Goal: Information Seeking & Learning: Check status

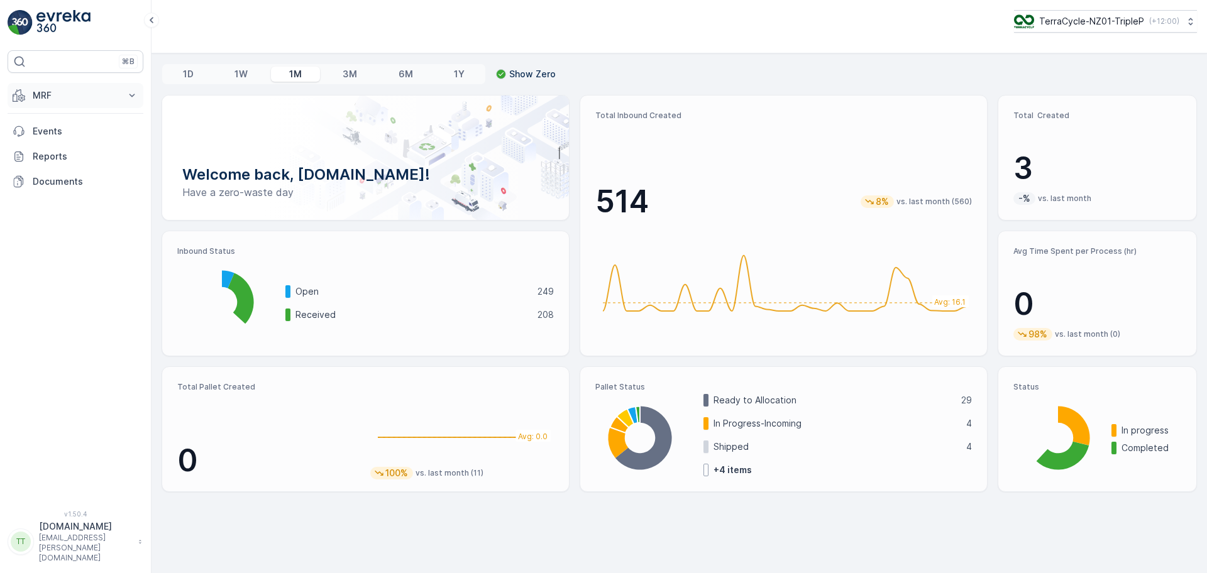
click at [62, 89] on p "MRF" at bounding box center [76, 95] width 86 height 13
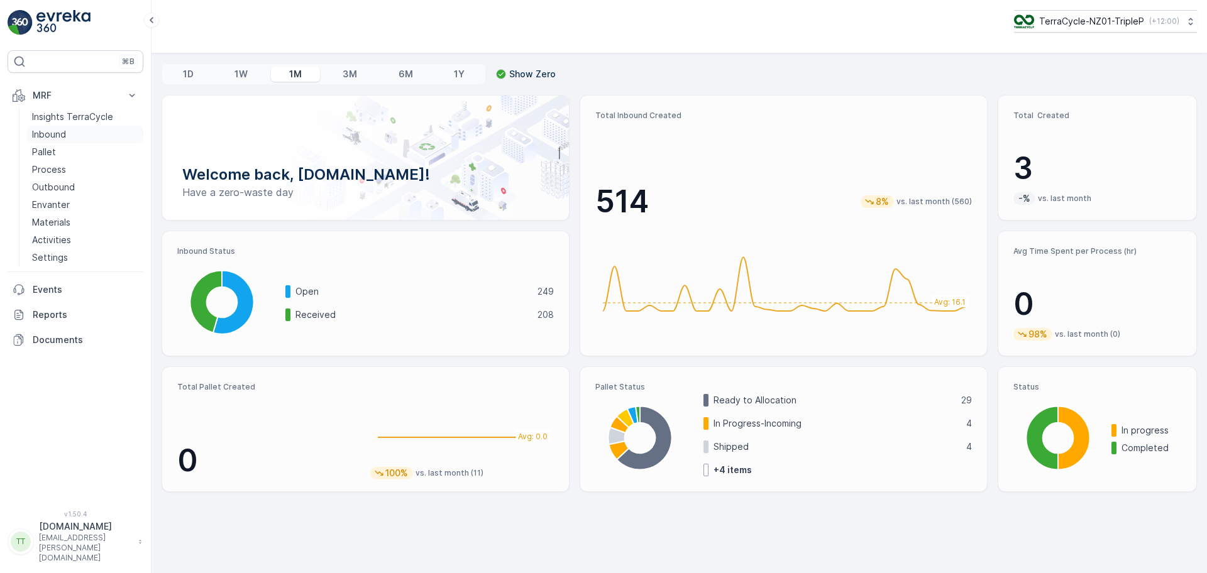
click at [56, 136] on p "Inbound" at bounding box center [49, 134] width 34 height 13
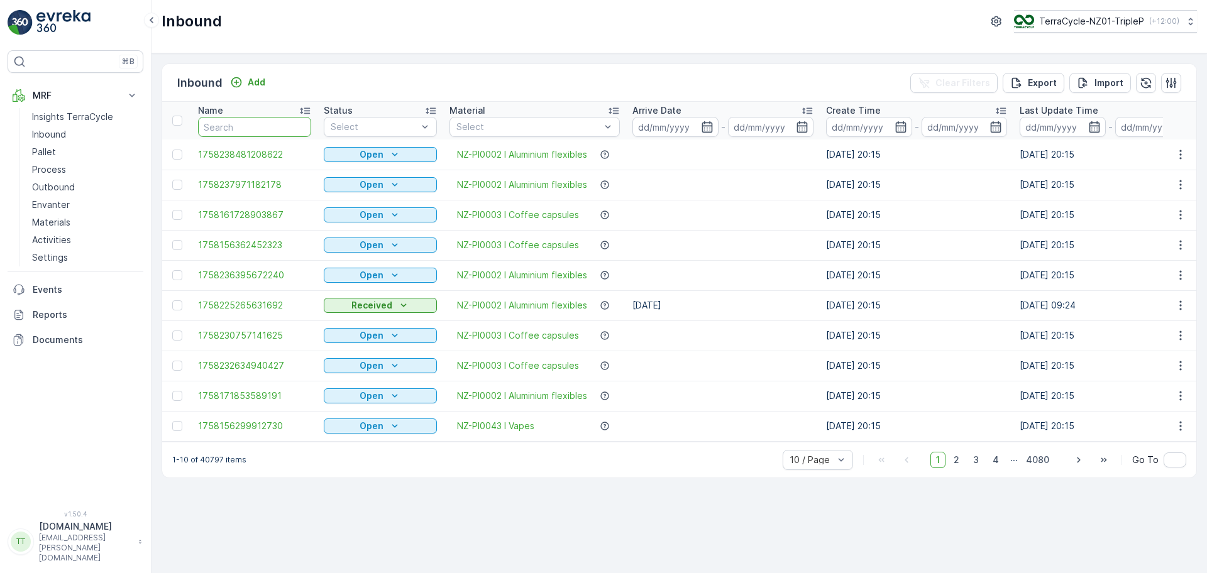
click at [242, 122] on input "text" at bounding box center [254, 127] width 113 height 20
paste input "00794210379162097269"
type input "00794210379162097269"
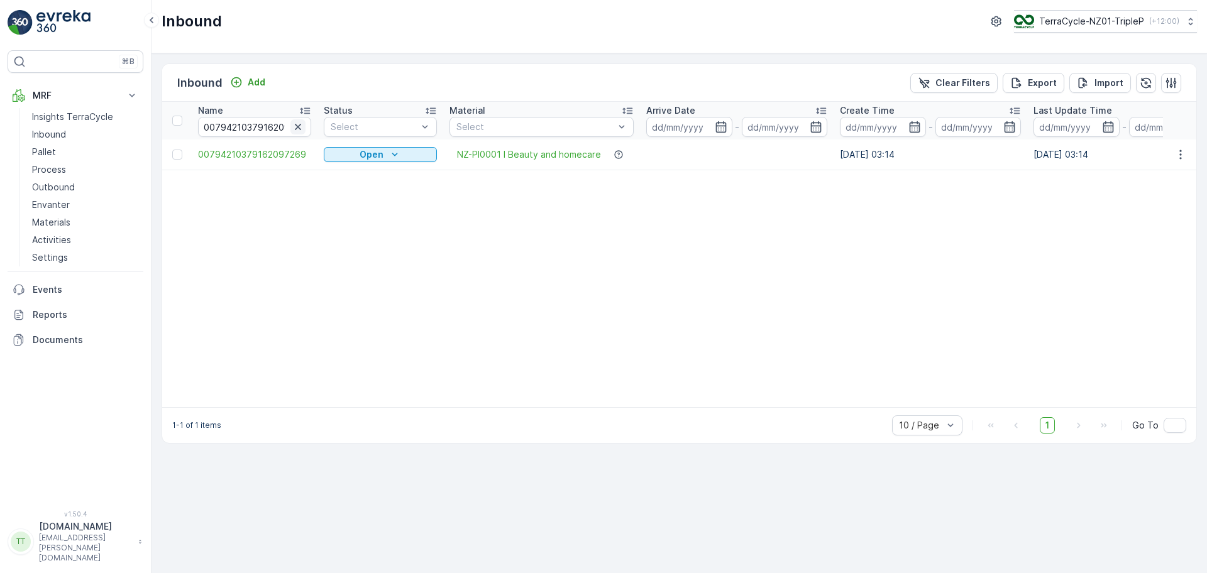
click at [296, 130] on icon "button" at bounding box center [298, 127] width 13 height 13
click at [721, 123] on icon "button" at bounding box center [720, 126] width 11 height 11
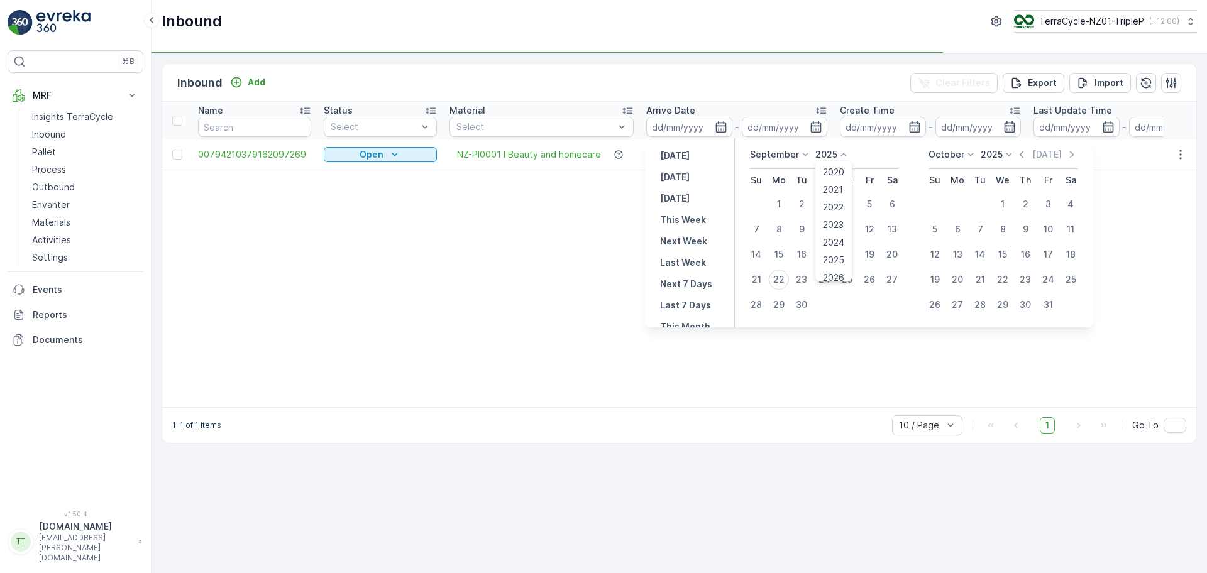
click at [842, 153] on icon at bounding box center [843, 154] width 13 height 13
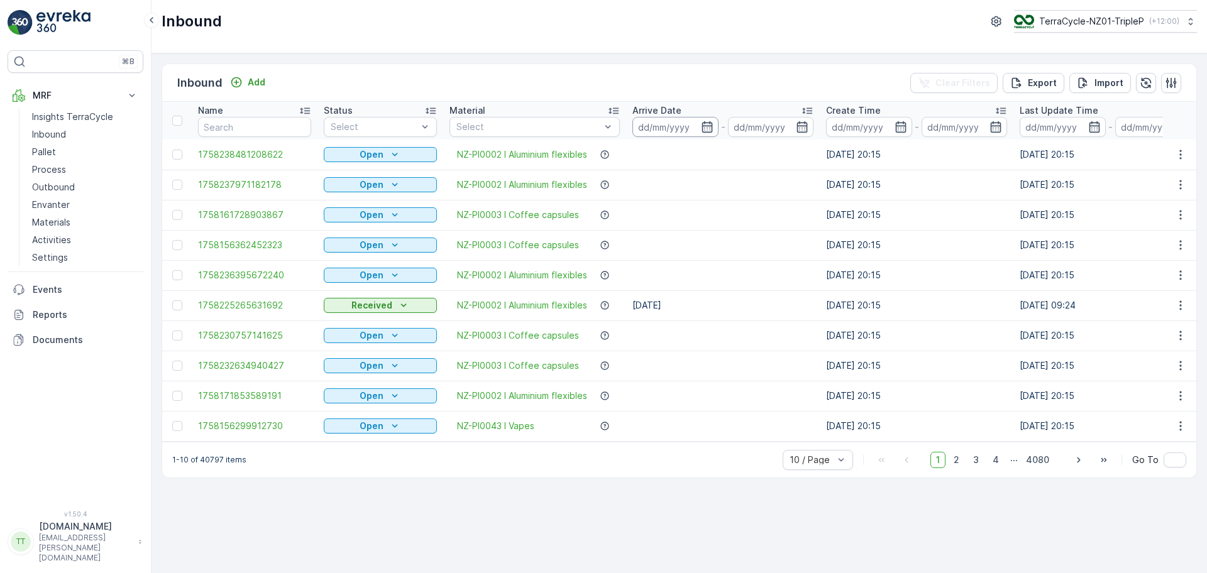
click at [677, 124] on input at bounding box center [675, 127] width 86 height 20
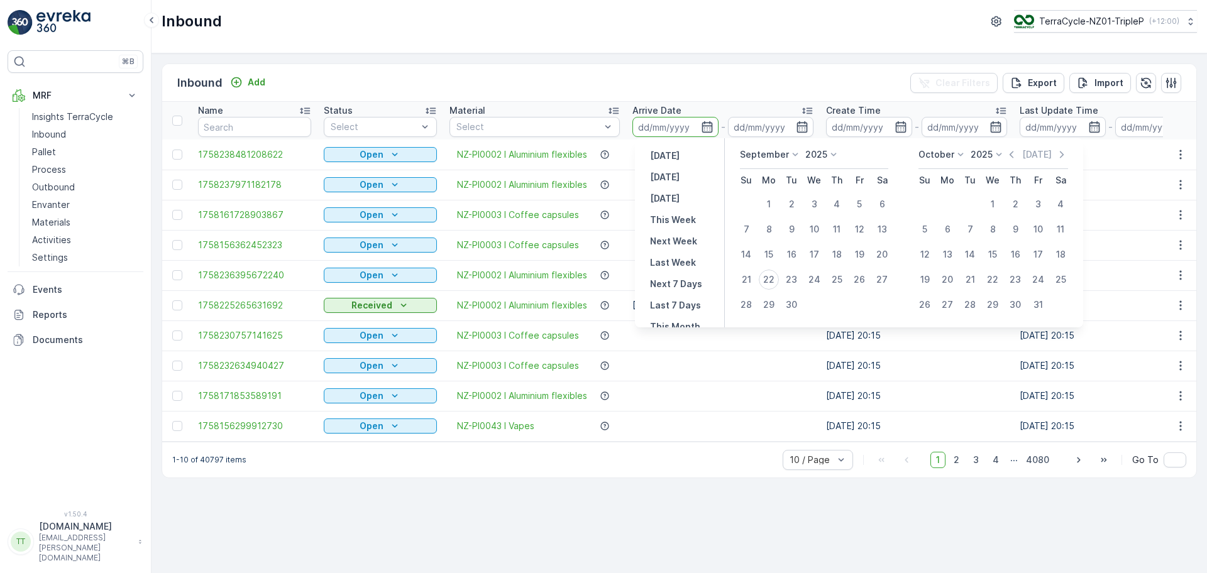
click at [826, 152] on p "2025" at bounding box center [816, 154] width 22 height 13
click at [826, 243] on span "2024" at bounding box center [823, 242] width 21 height 13
click at [760, 148] on p "September" at bounding box center [764, 154] width 49 height 13
click at [777, 222] on li "April" at bounding box center [771, 225] width 63 height 18
click at [767, 155] on p "September" at bounding box center [764, 154] width 49 height 13
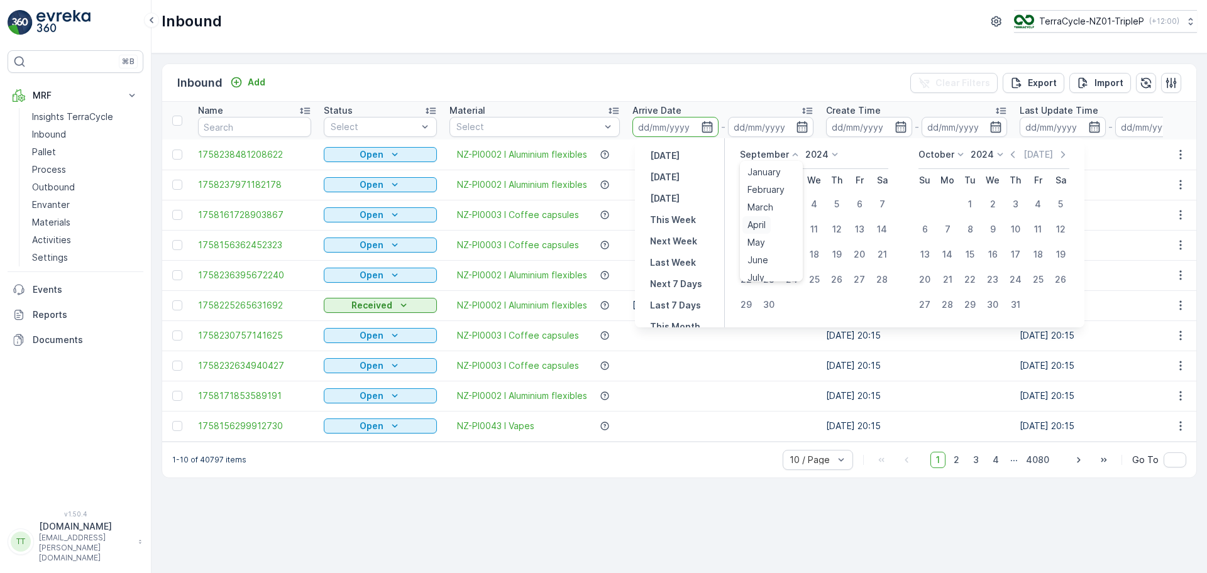
click at [769, 225] on div "April" at bounding box center [757, 225] width 28 height 18
click at [842, 253] on div "18" at bounding box center [837, 255] width 20 height 20
type input "18.04.2024"
click at [834, 280] on div "25" at bounding box center [837, 280] width 20 height 20
type input "25.04.2024"
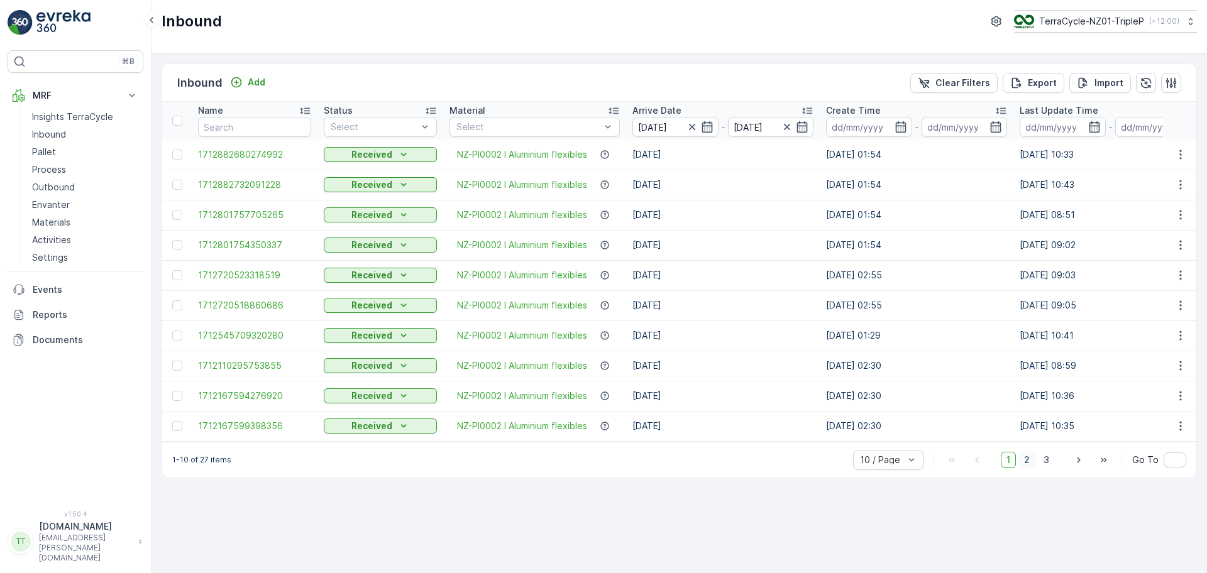
click at [1031, 466] on span "2" at bounding box center [1027, 460] width 17 height 16
click at [1047, 460] on span "3" at bounding box center [1046, 460] width 17 height 16
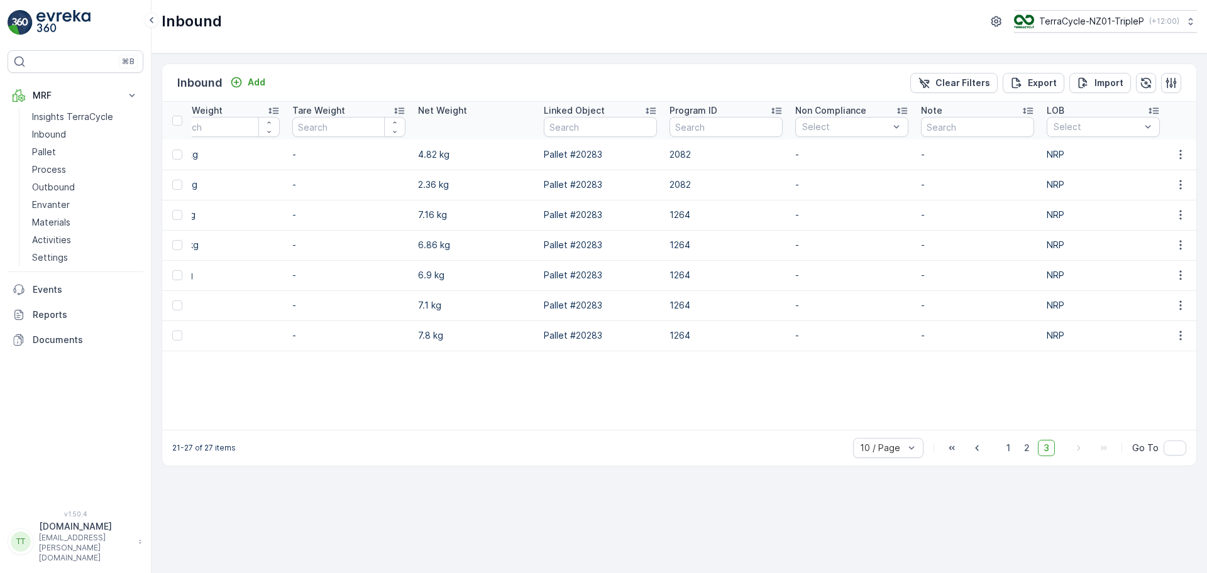
scroll to position [0, 1315]
click at [1025, 456] on span "2" at bounding box center [1027, 448] width 17 height 16
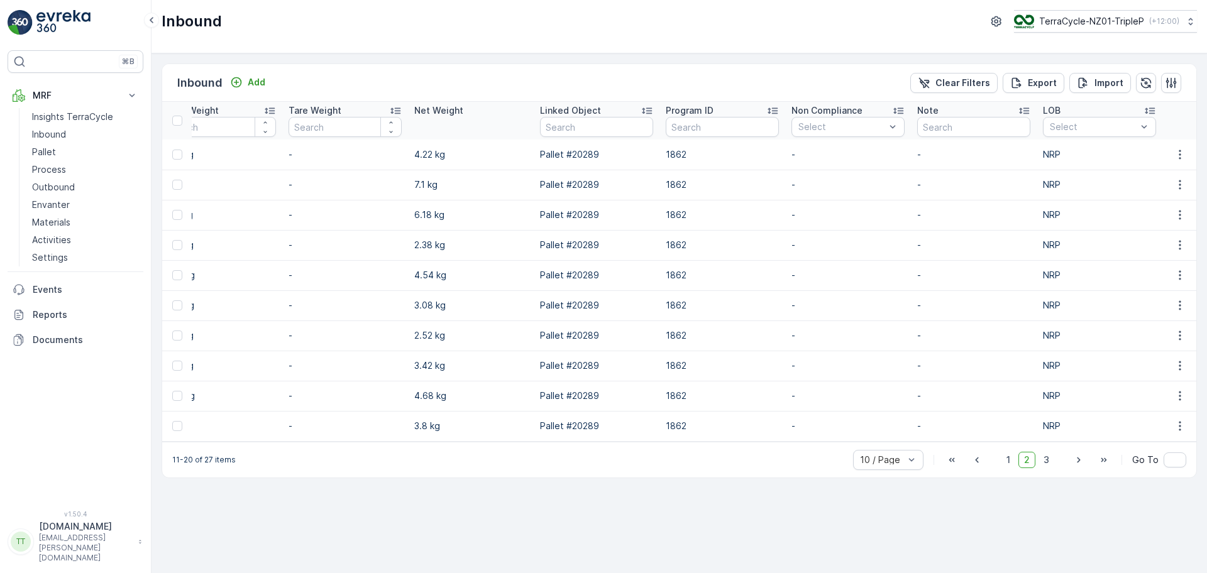
scroll to position [0, 1305]
click at [1014, 468] on span "1" at bounding box center [1008, 460] width 15 height 16
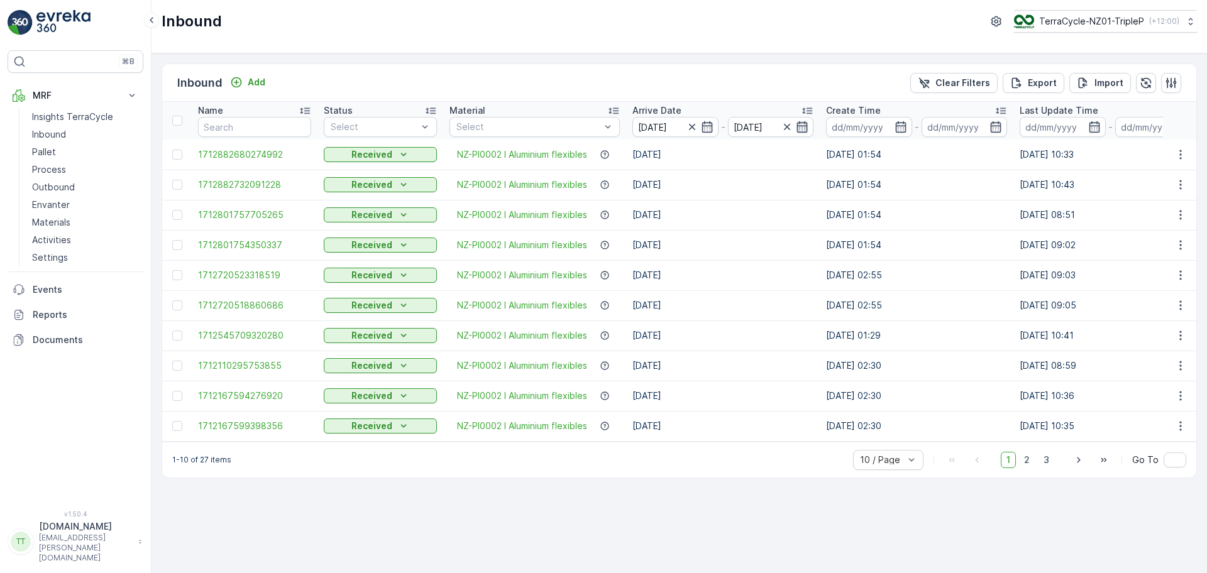
click at [807, 130] on icon "button" at bounding box center [802, 127] width 13 height 13
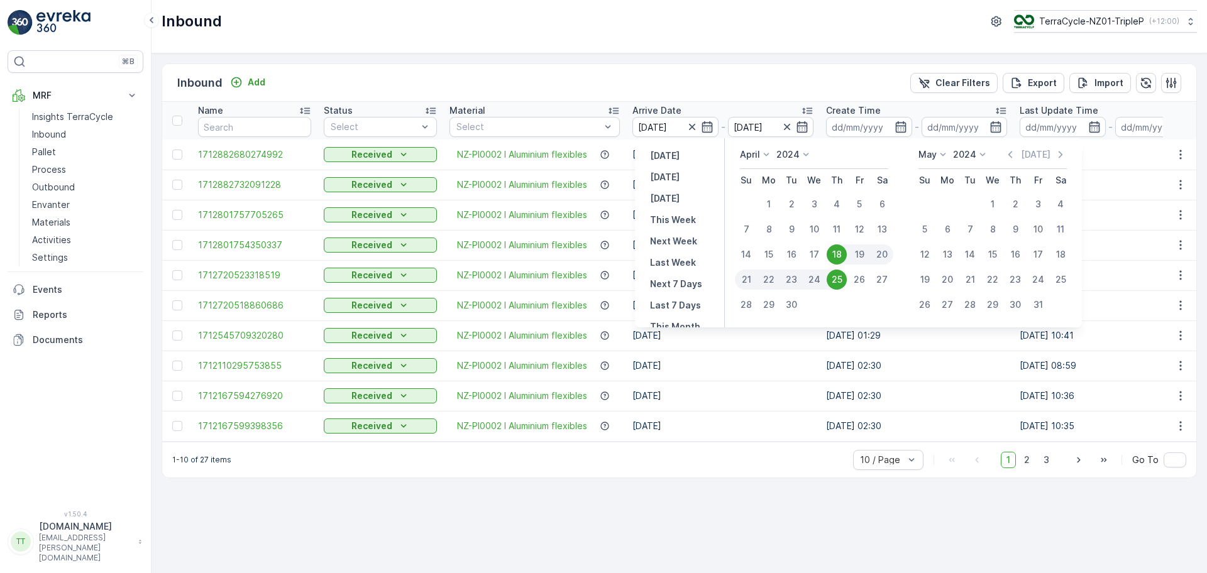
click at [837, 256] on div "18" at bounding box center [837, 255] width 20 height 20
type input "18.04.2024"
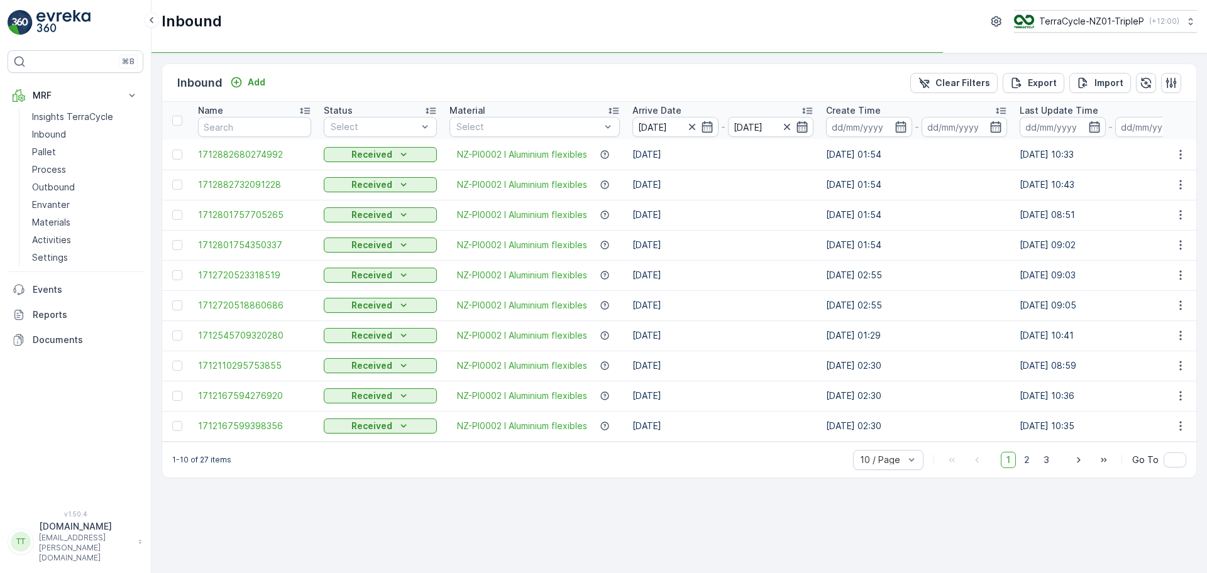
click at [805, 129] on icon "button" at bounding box center [802, 127] width 13 height 13
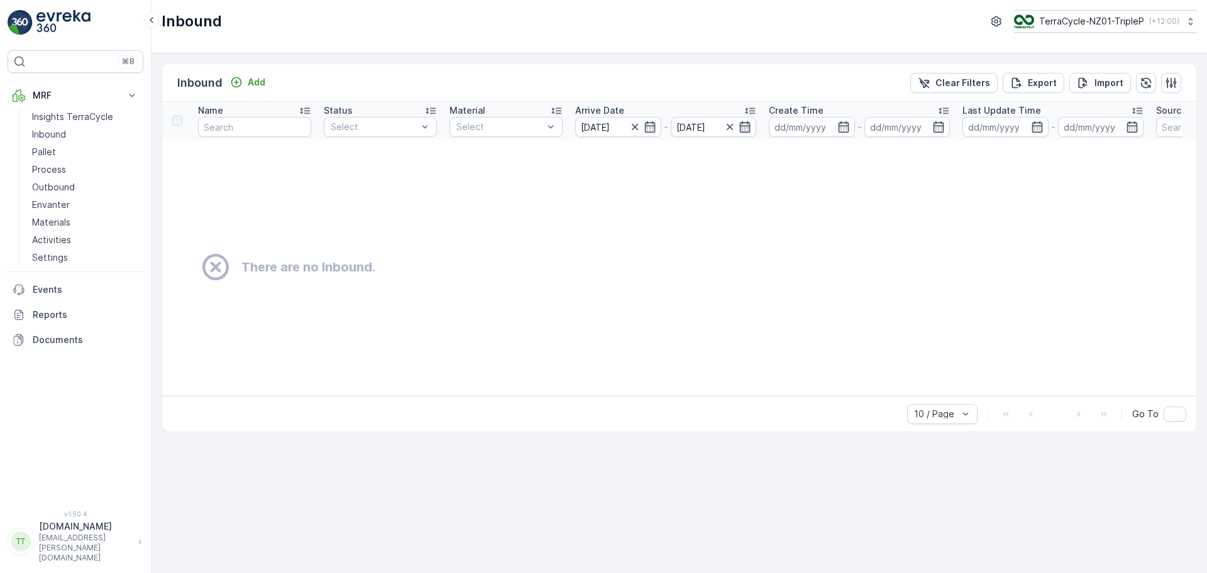
click at [742, 126] on icon "button" at bounding box center [745, 127] width 13 height 13
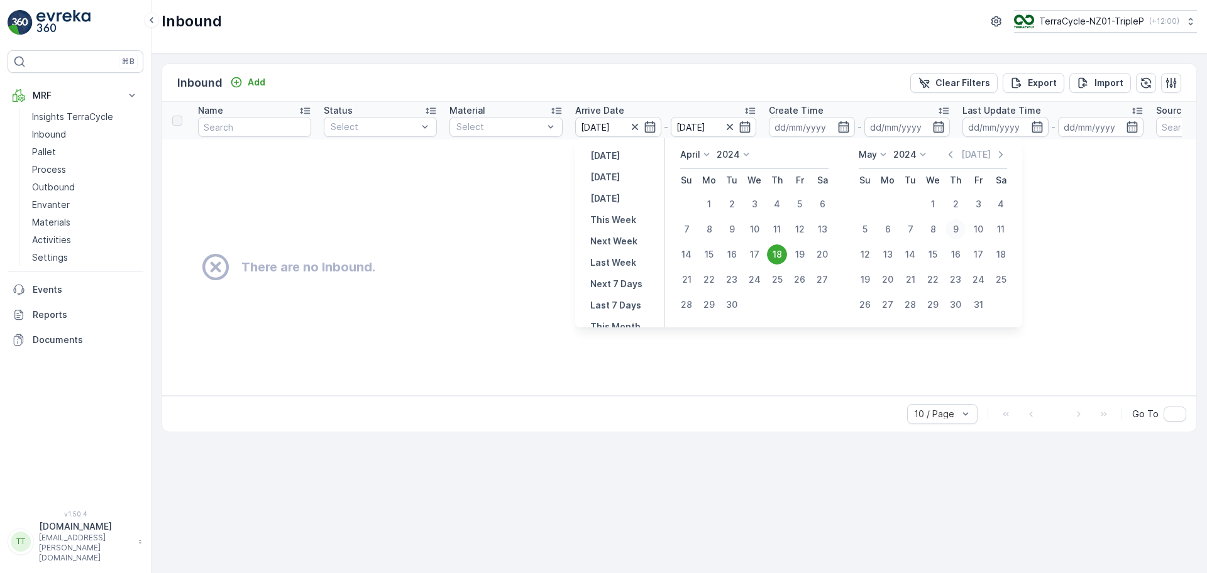
click at [962, 230] on div "9" at bounding box center [956, 229] width 20 height 20
type input "09.05.2024"
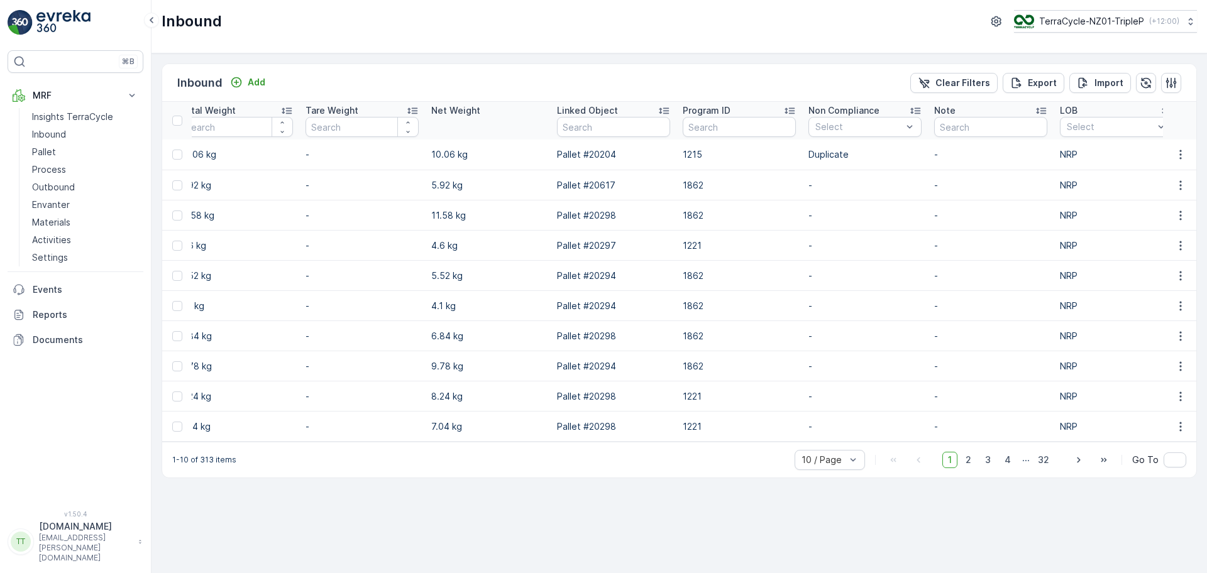
scroll to position [0, 1305]
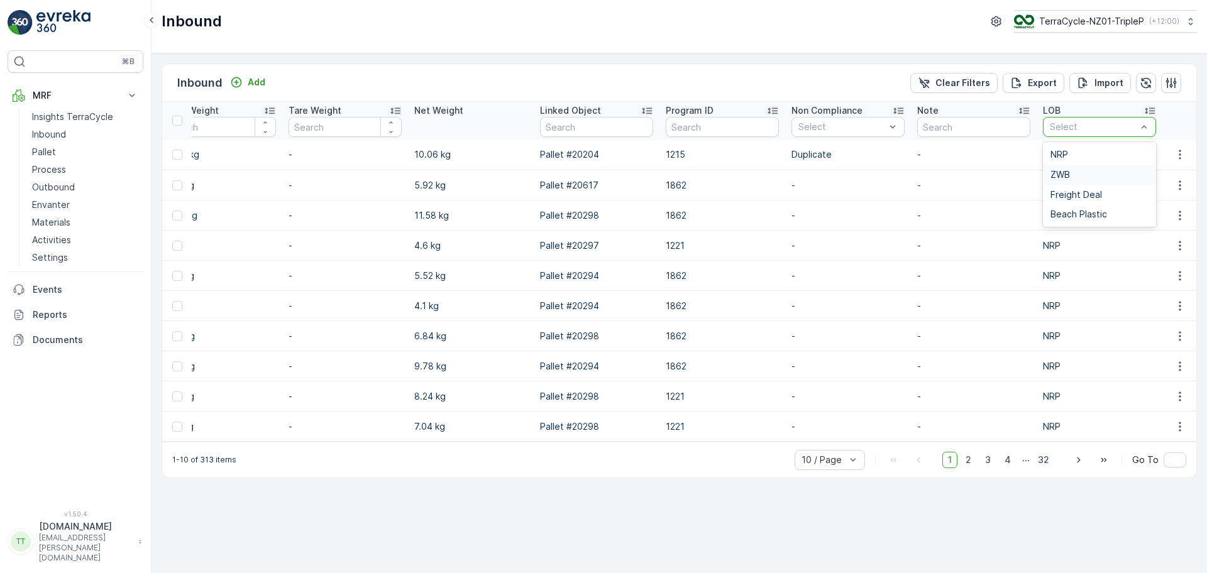
click at [1084, 172] on div "ZWB" at bounding box center [1100, 175] width 98 height 10
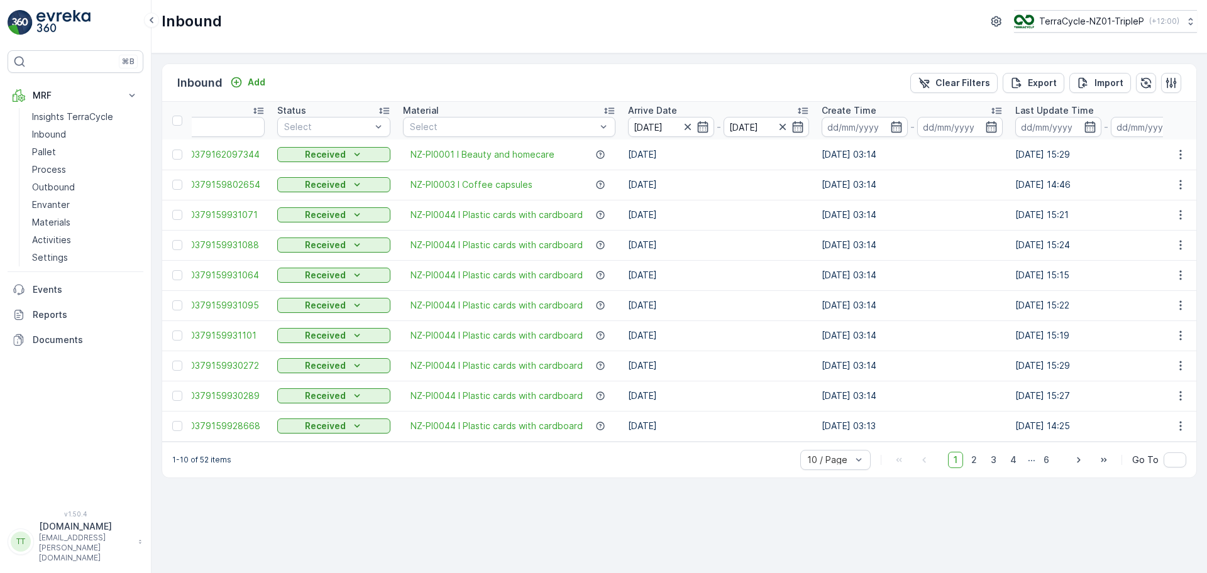
scroll to position [0, 53]
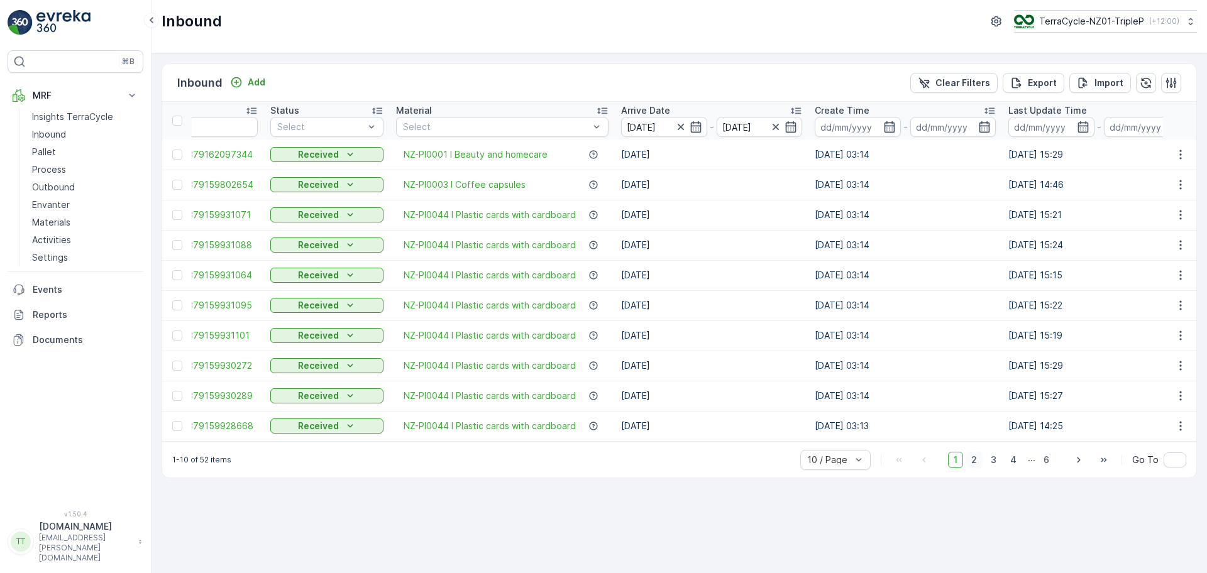
click at [979, 467] on span "2" at bounding box center [974, 460] width 17 height 16
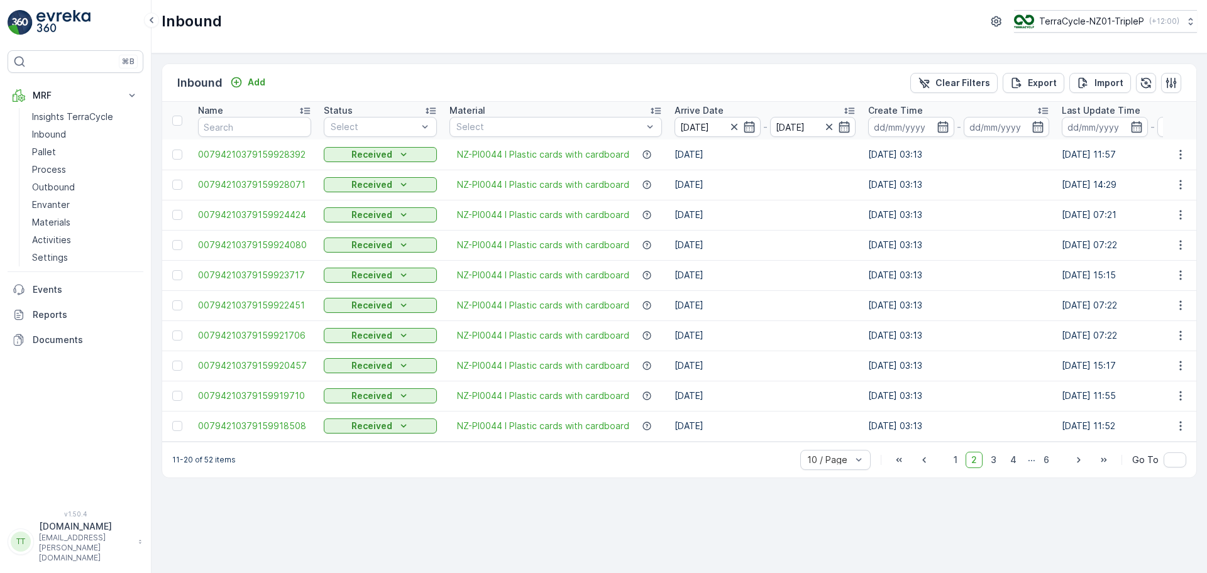
click at [303, 108] on icon at bounding box center [305, 110] width 13 height 13
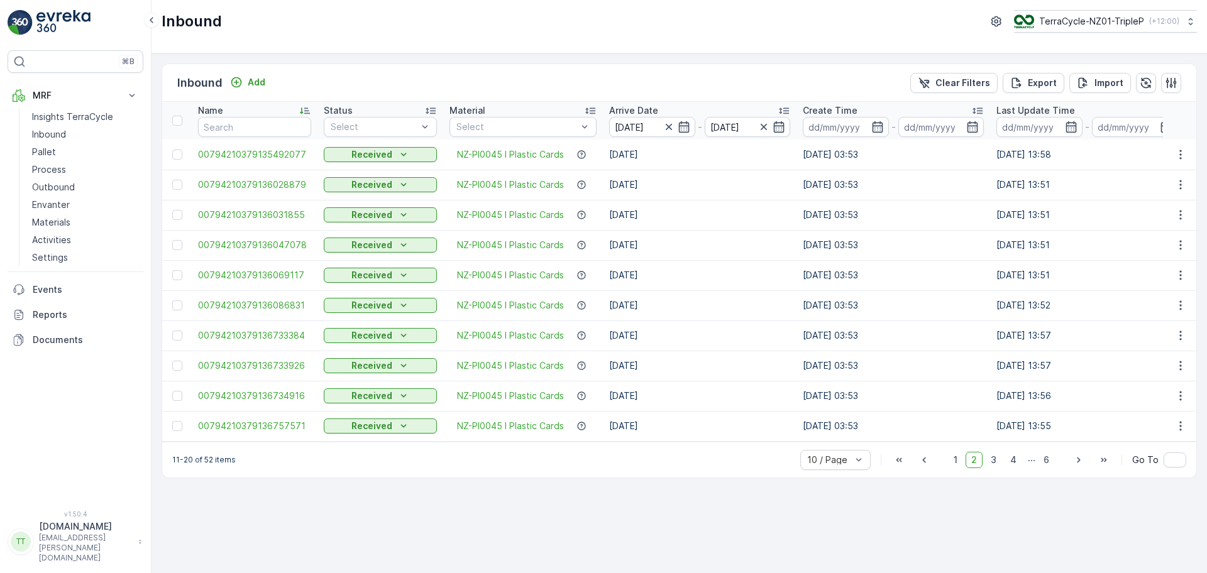
click at [304, 113] on icon at bounding box center [305, 111] width 10 height 6
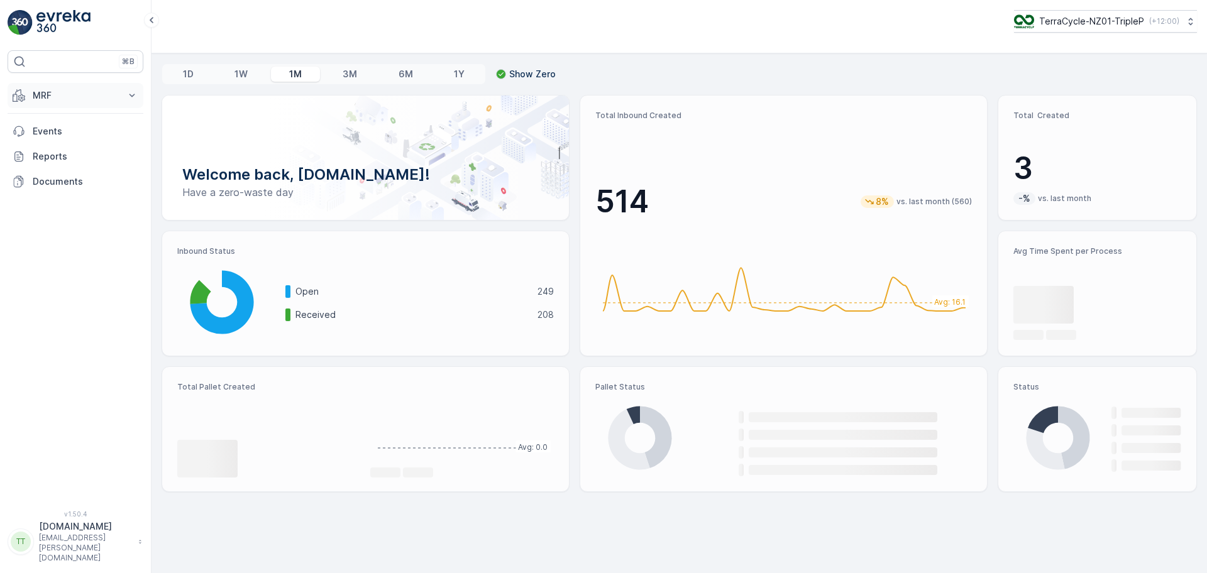
click at [55, 92] on p "MRF" at bounding box center [76, 95] width 86 height 13
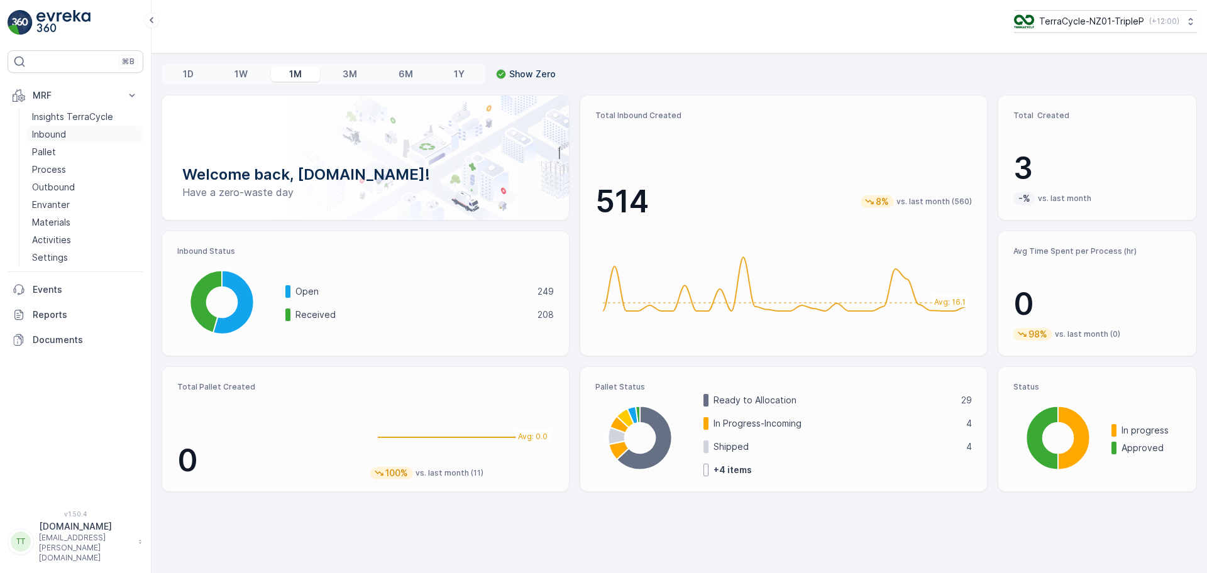
click at [65, 138] on p "Inbound" at bounding box center [49, 134] width 34 height 13
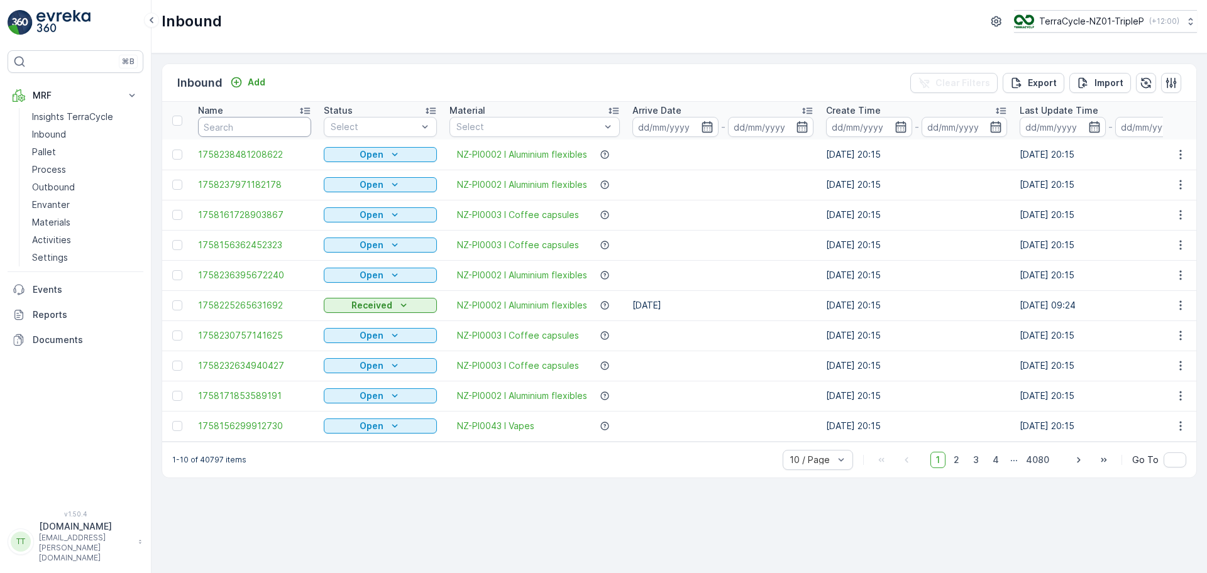
click at [227, 126] on input "text" at bounding box center [254, 127] width 113 height 20
type input "399"
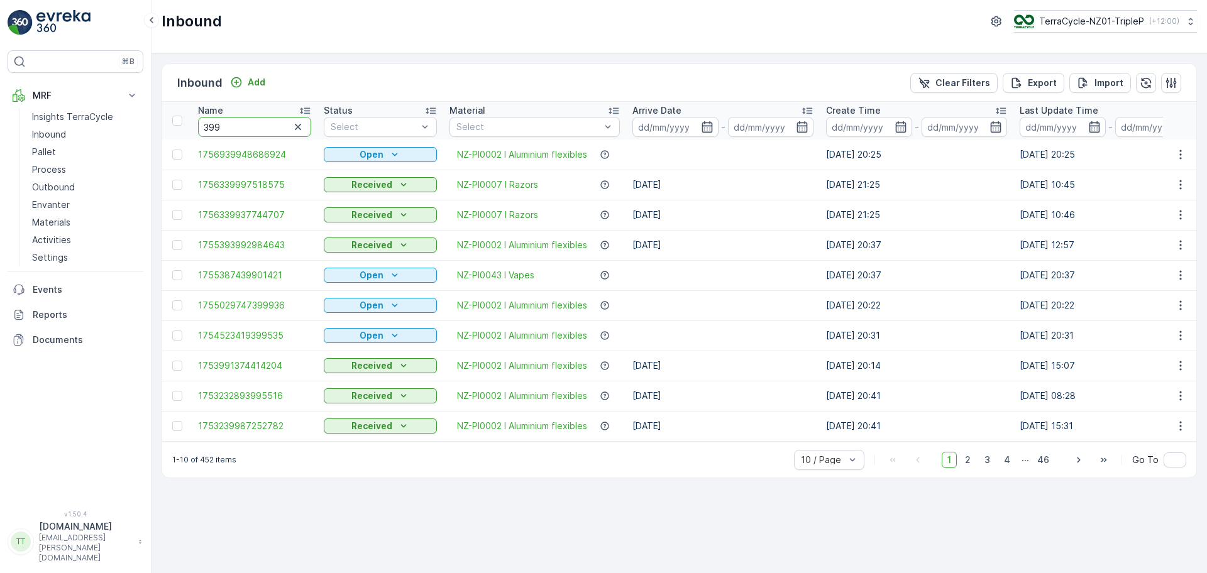
click at [252, 127] on input "399" at bounding box center [254, 127] width 113 height 20
click at [203, 128] on input "399" at bounding box center [254, 127] width 113 height 20
type input "97399"
click at [231, 126] on input "97399" at bounding box center [254, 127] width 113 height 20
